Goal: Transaction & Acquisition: Purchase product/service

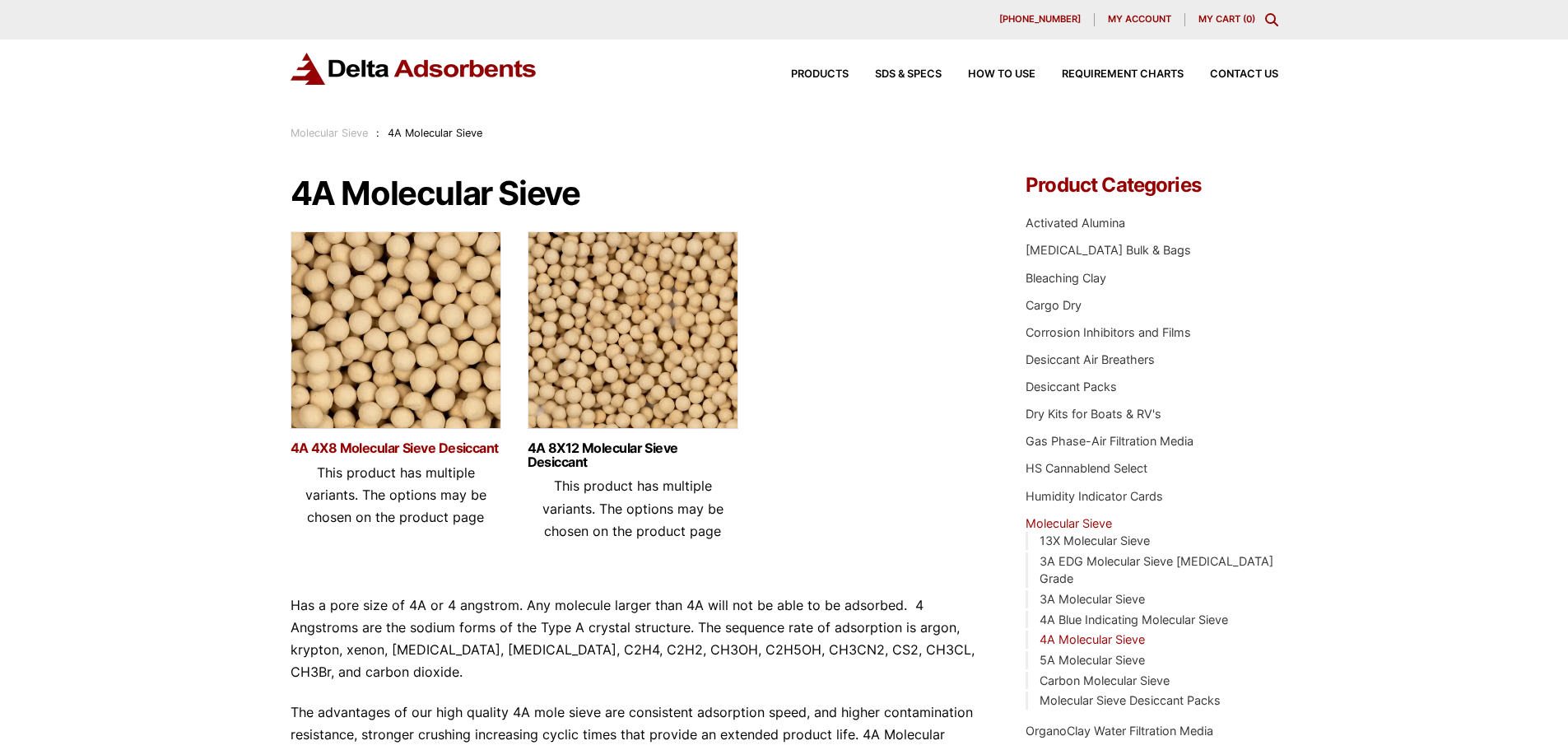
click at [459, 444] on link "4A 4X8 Molecular Sieve Desiccant" at bounding box center [395, 448] width 211 height 14
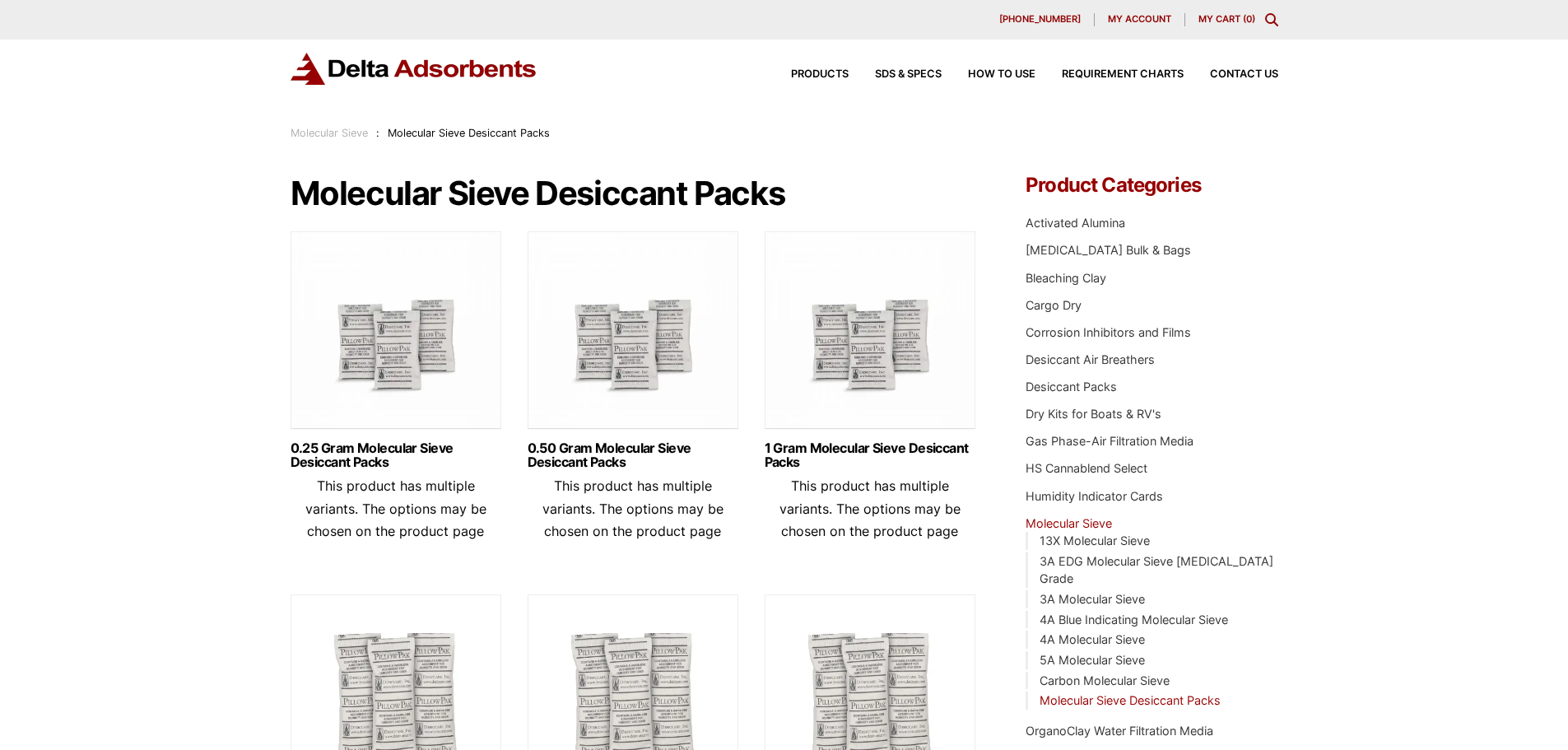
scroll to position [165, 0]
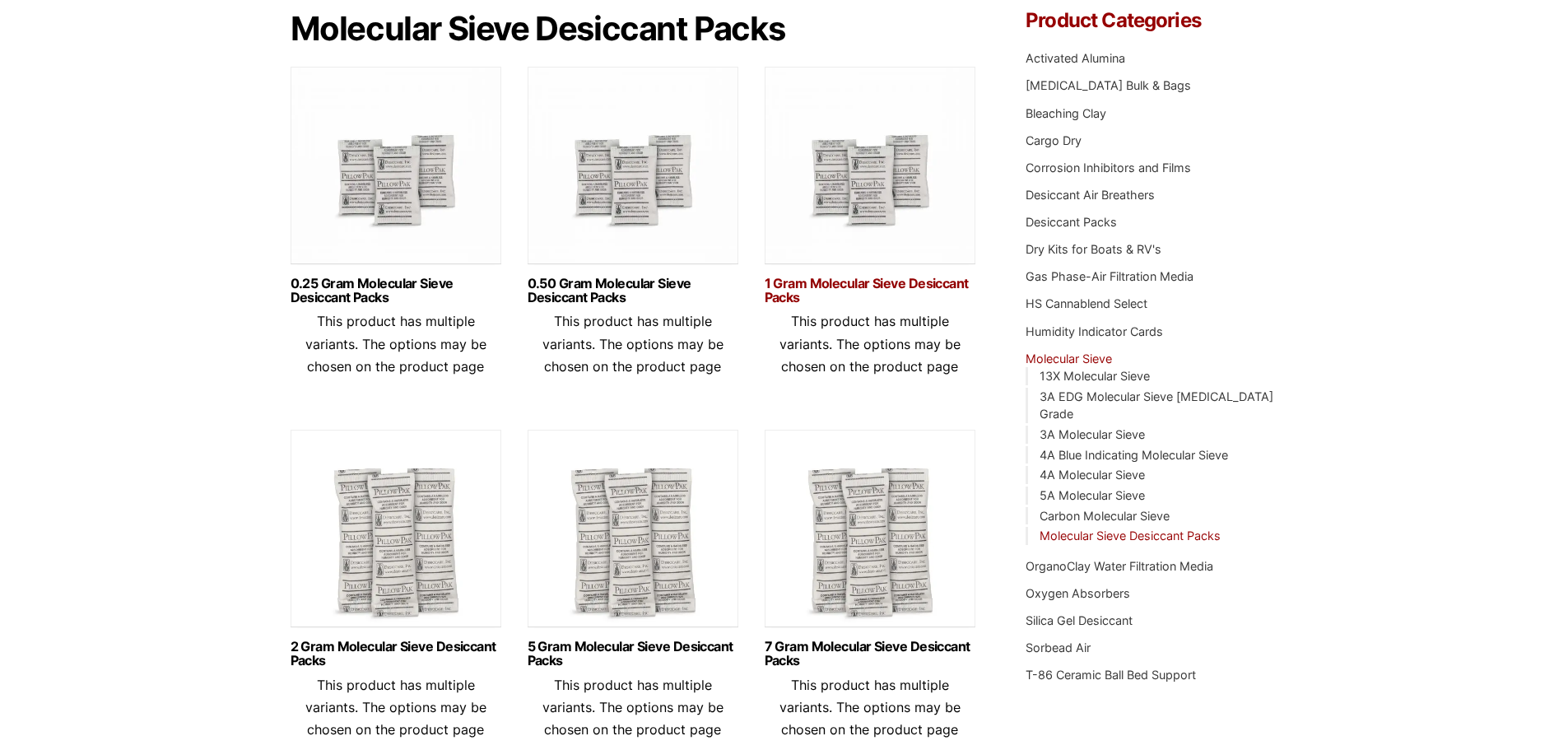
click at [776, 290] on link "1 Gram Molecular Sieve Desiccant Packs" at bounding box center [870, 290] width 211 height 28
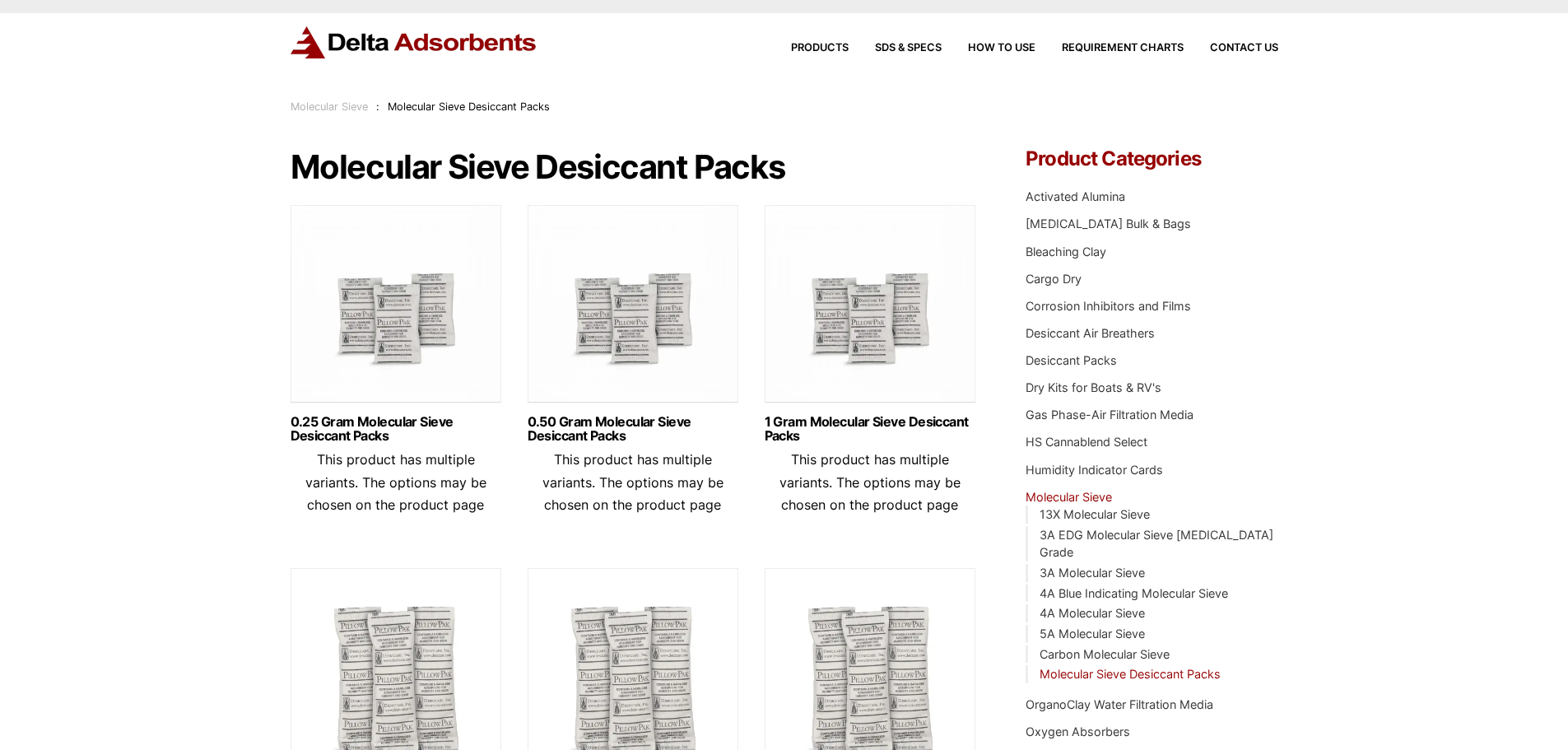
scroll to position [0, 0]
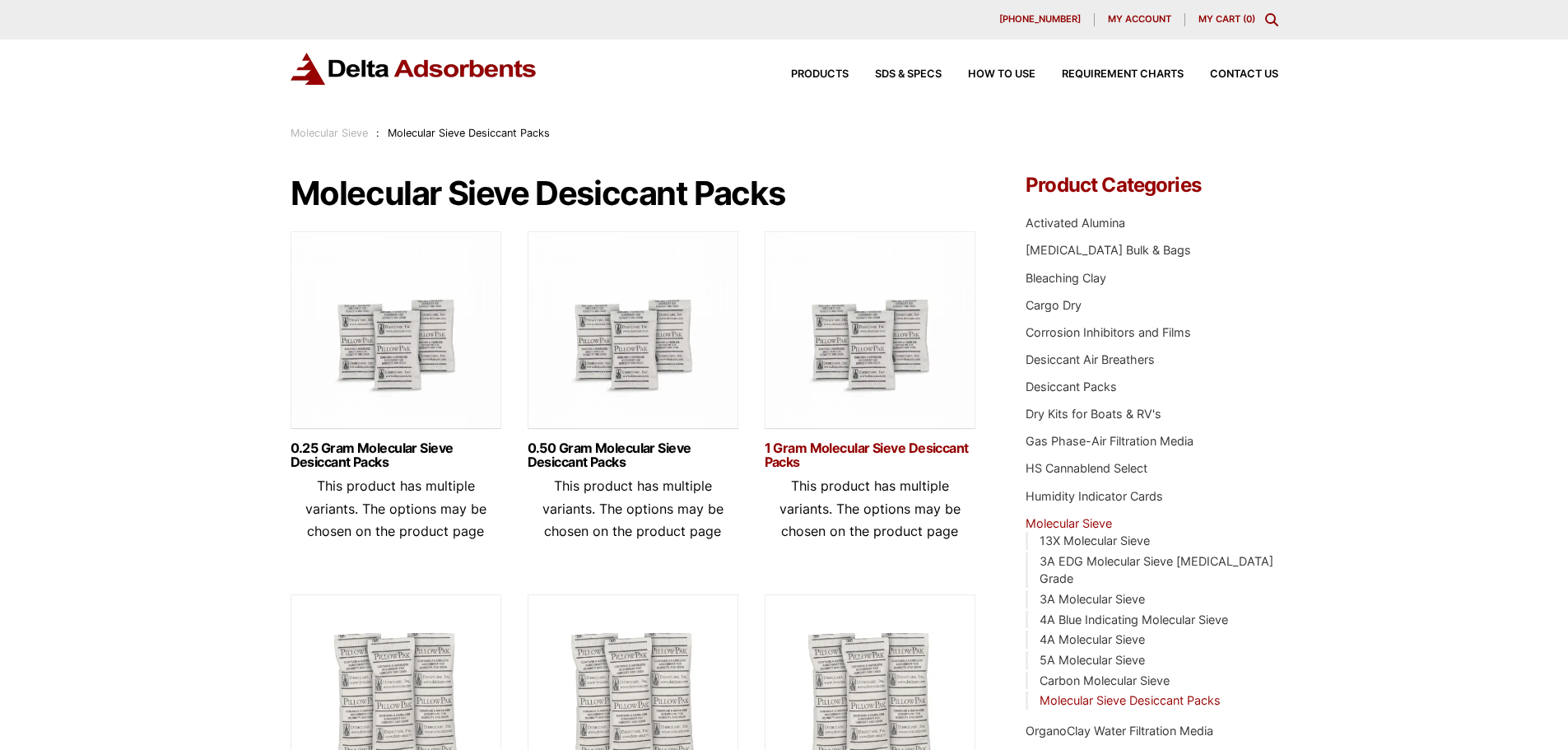
click at [846, 446] on link "1 Gram Molecular Sieve Desiccant Packs" at bounding box center [870, 455] width 211 height 28
